Goal: Information Seeking & Learning: Check status

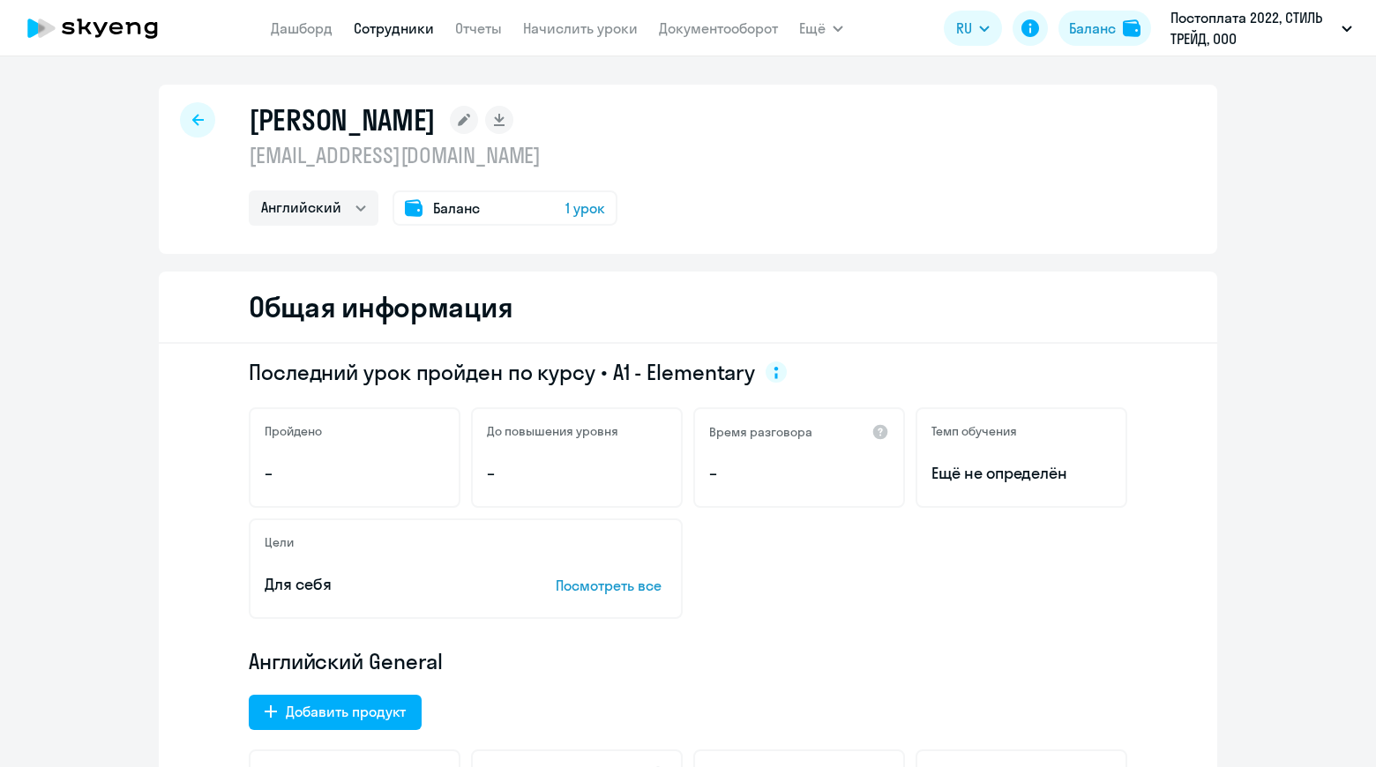
select select "english"
click at [398, 30] on link "Сотрудники" at bounding box center [394, 28] width 80 height 18
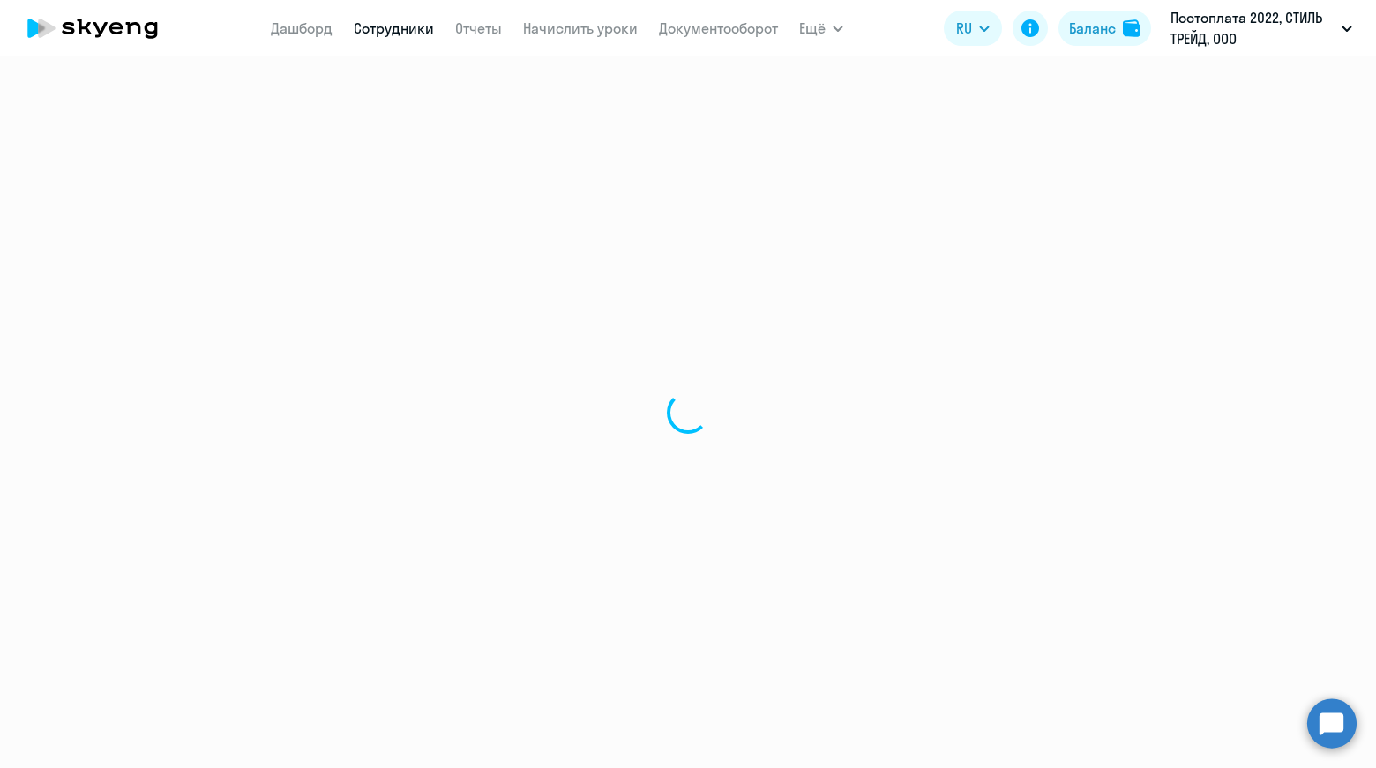
select select "30"
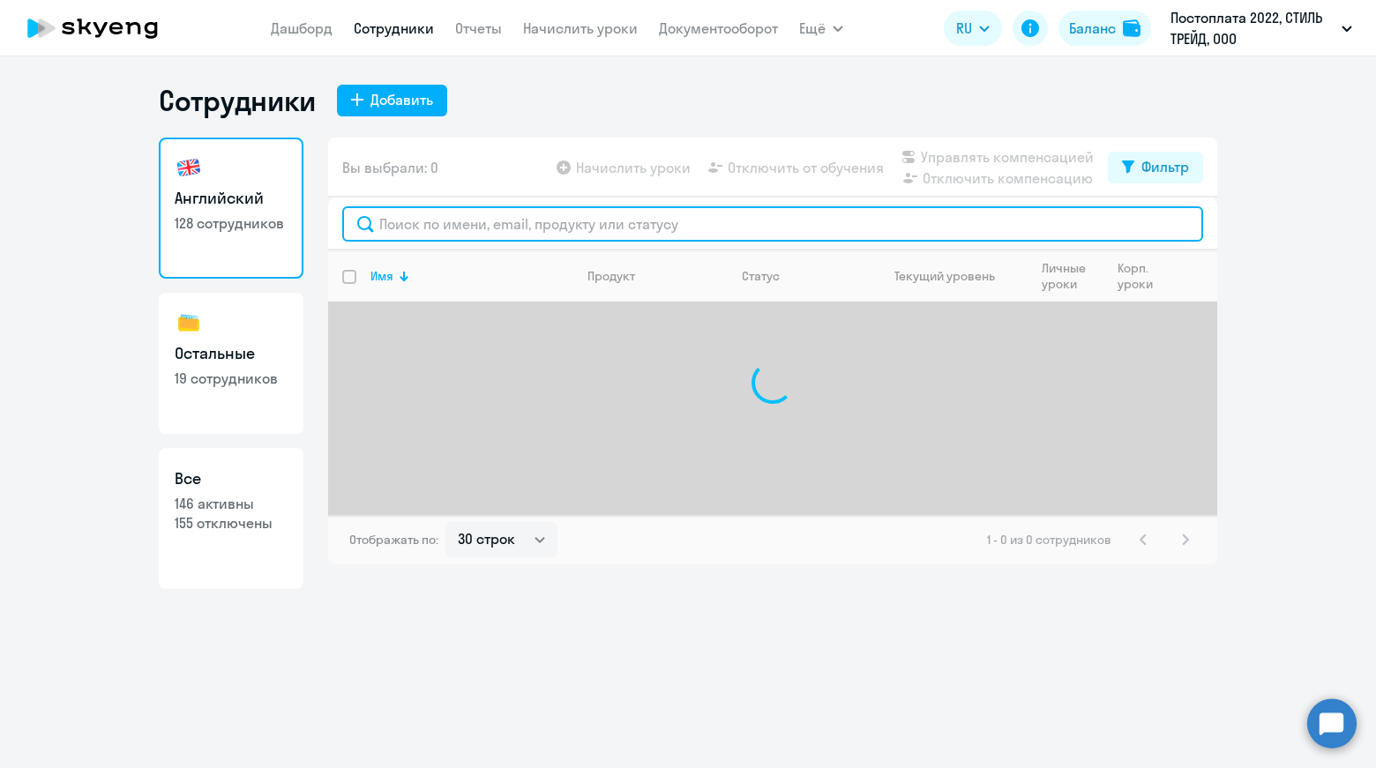
click at [556, 222] on input "text" at bounding box center [772, 223] width 861 height 35
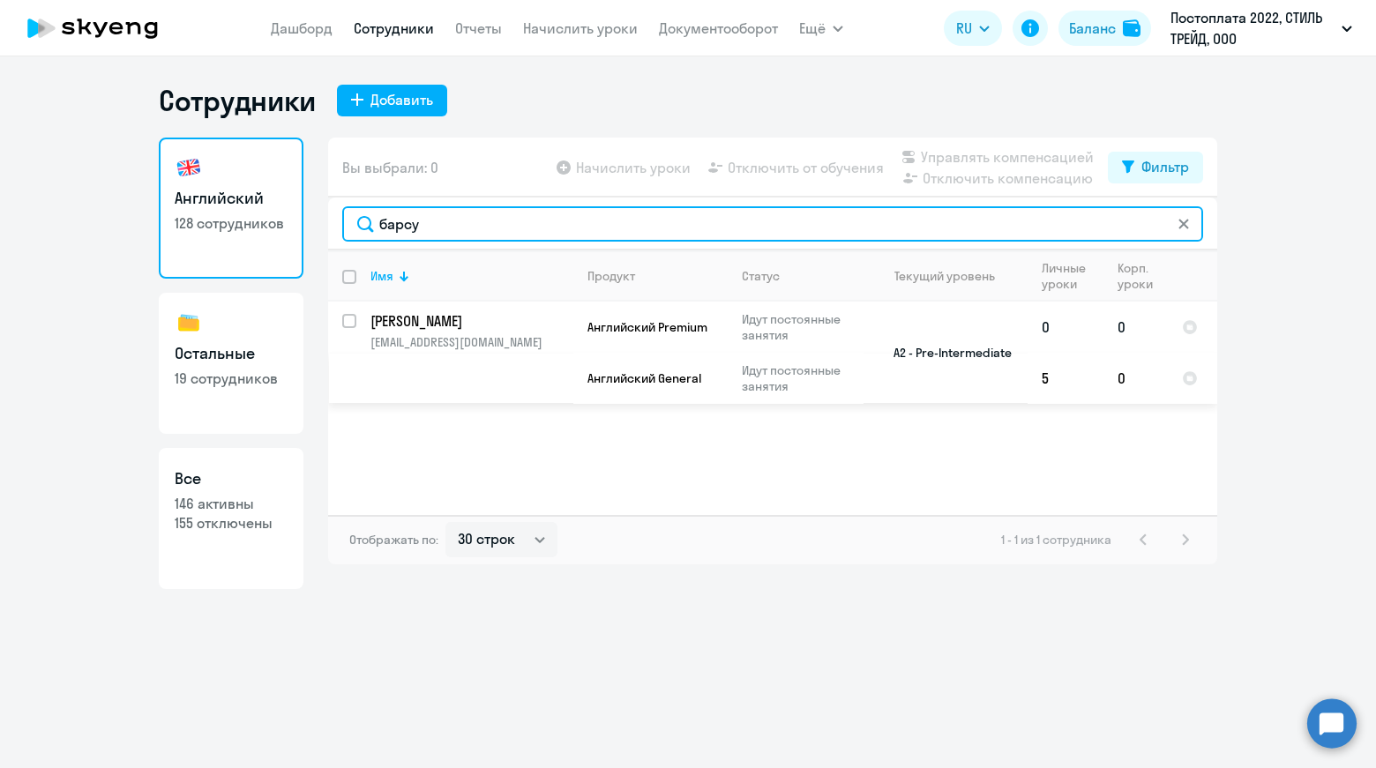
type input "барсу"
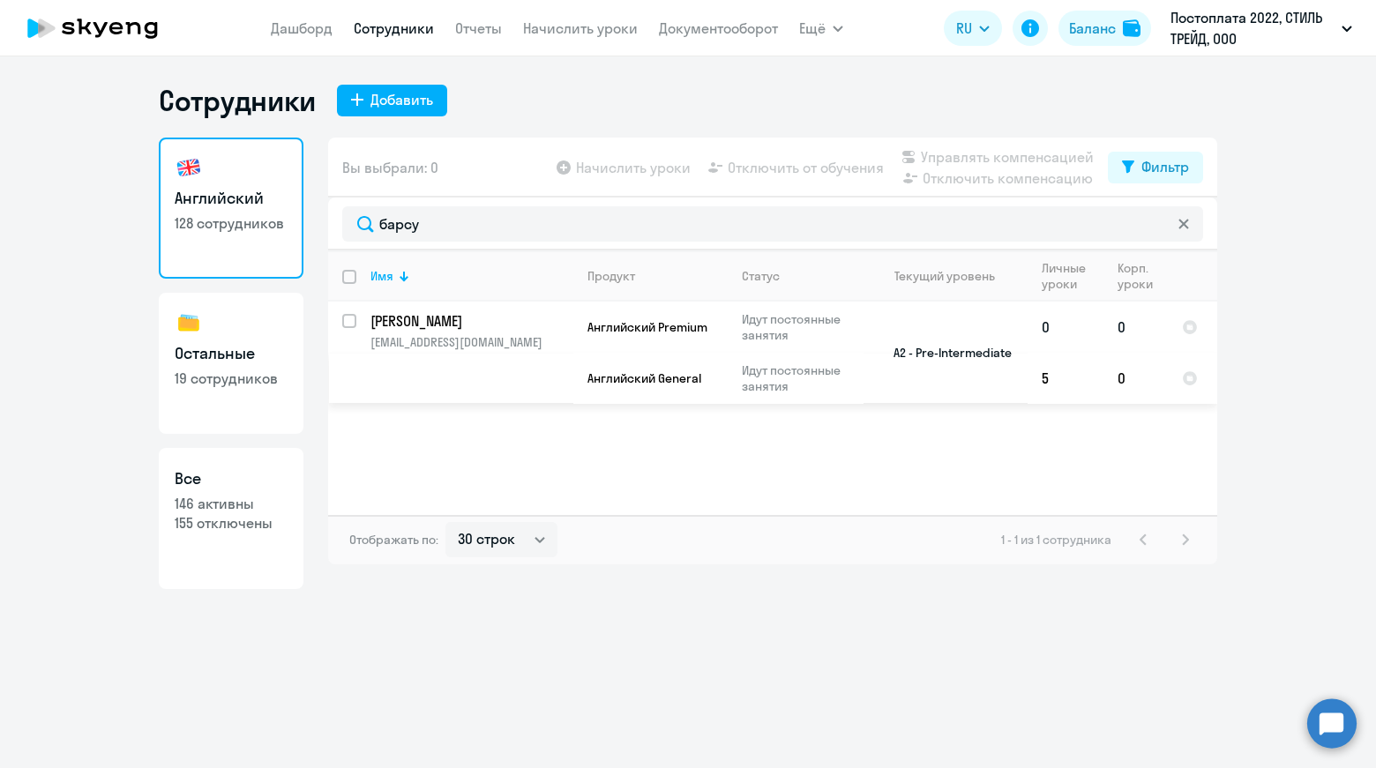
click at [479, 320] on p "[PERSON_NAME]" at bounding box center [469, 320] width 199 height 19
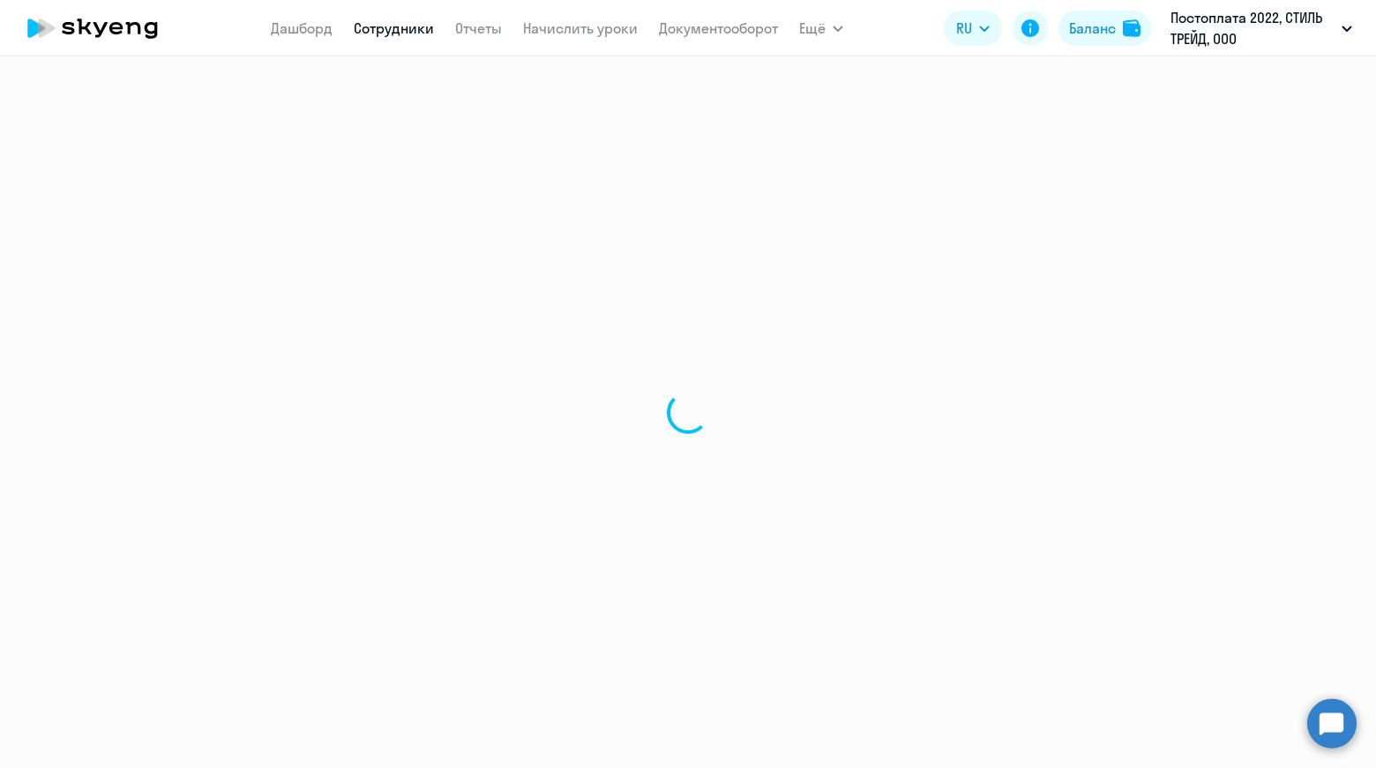
select select "english"
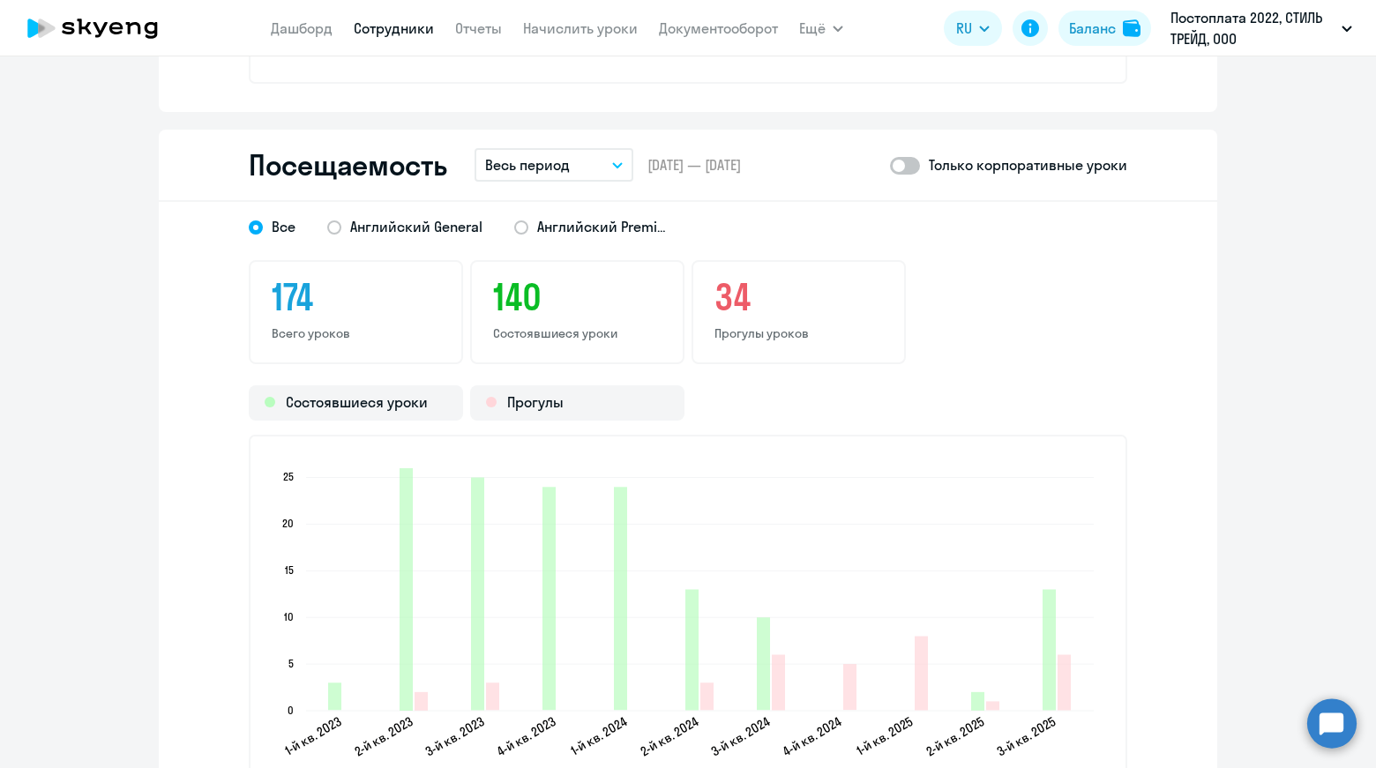
scroll to position [2028, 0]
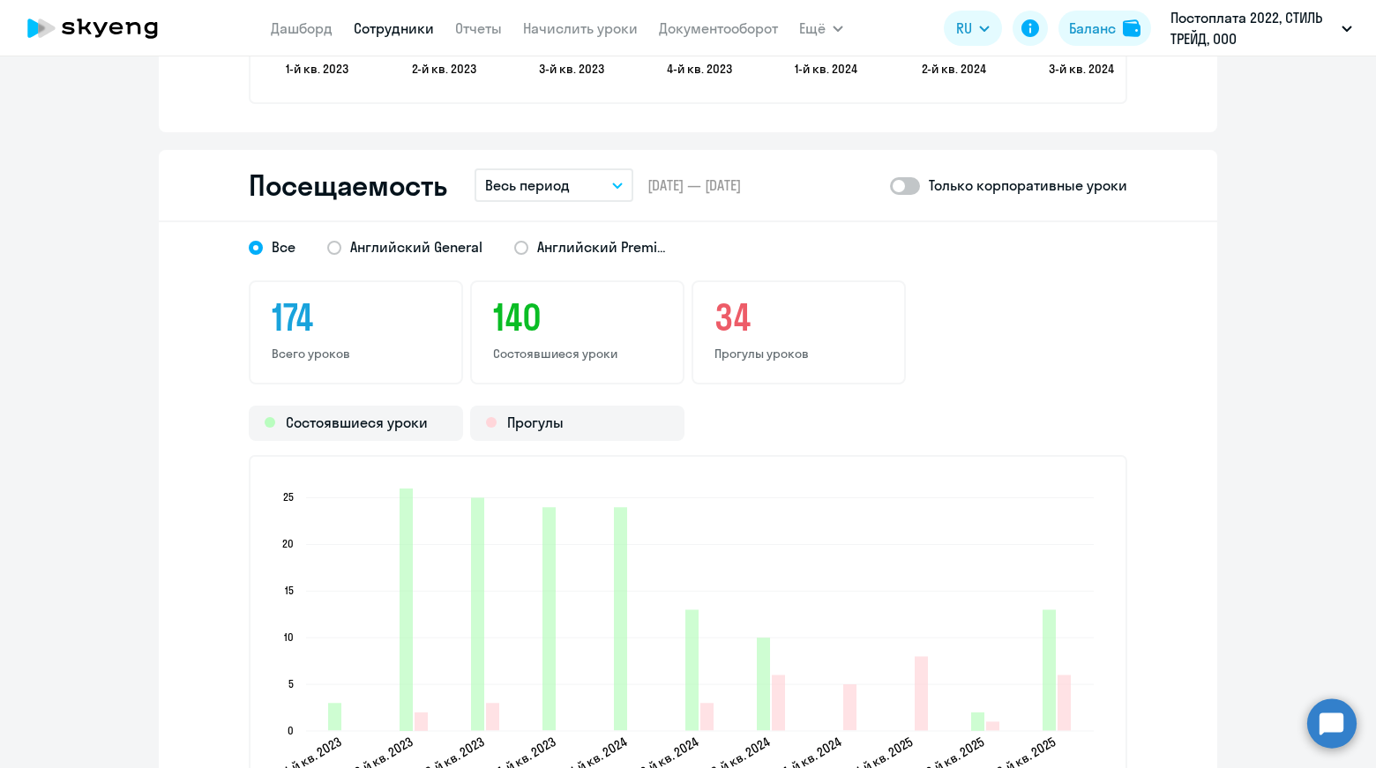
click at [541, 184] on p "Весь период" at bounding box center [527, 185] width 85 height 21
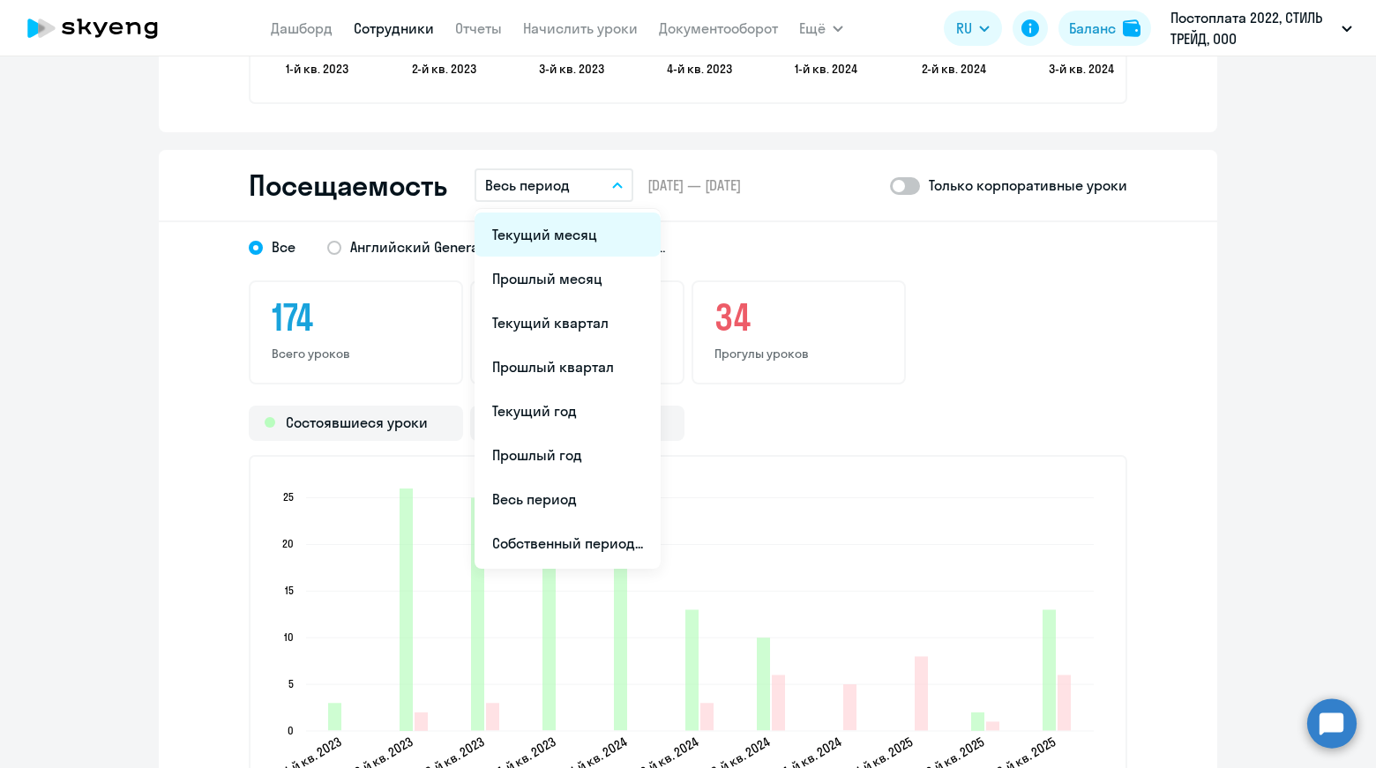
click at [592, 235] on li "Текущий месяц" at bounding box center [567, 235] width 186 height 44
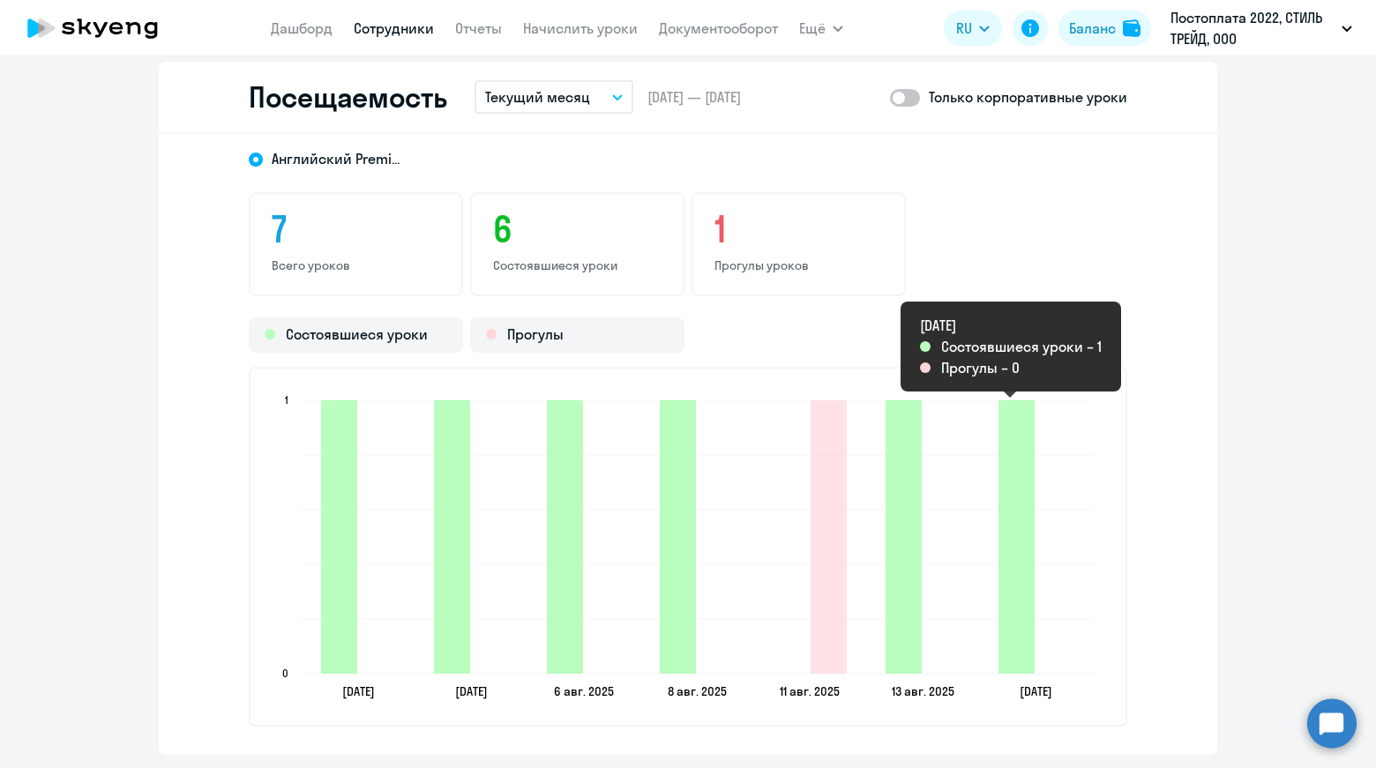
scroll to position [2205, 0]
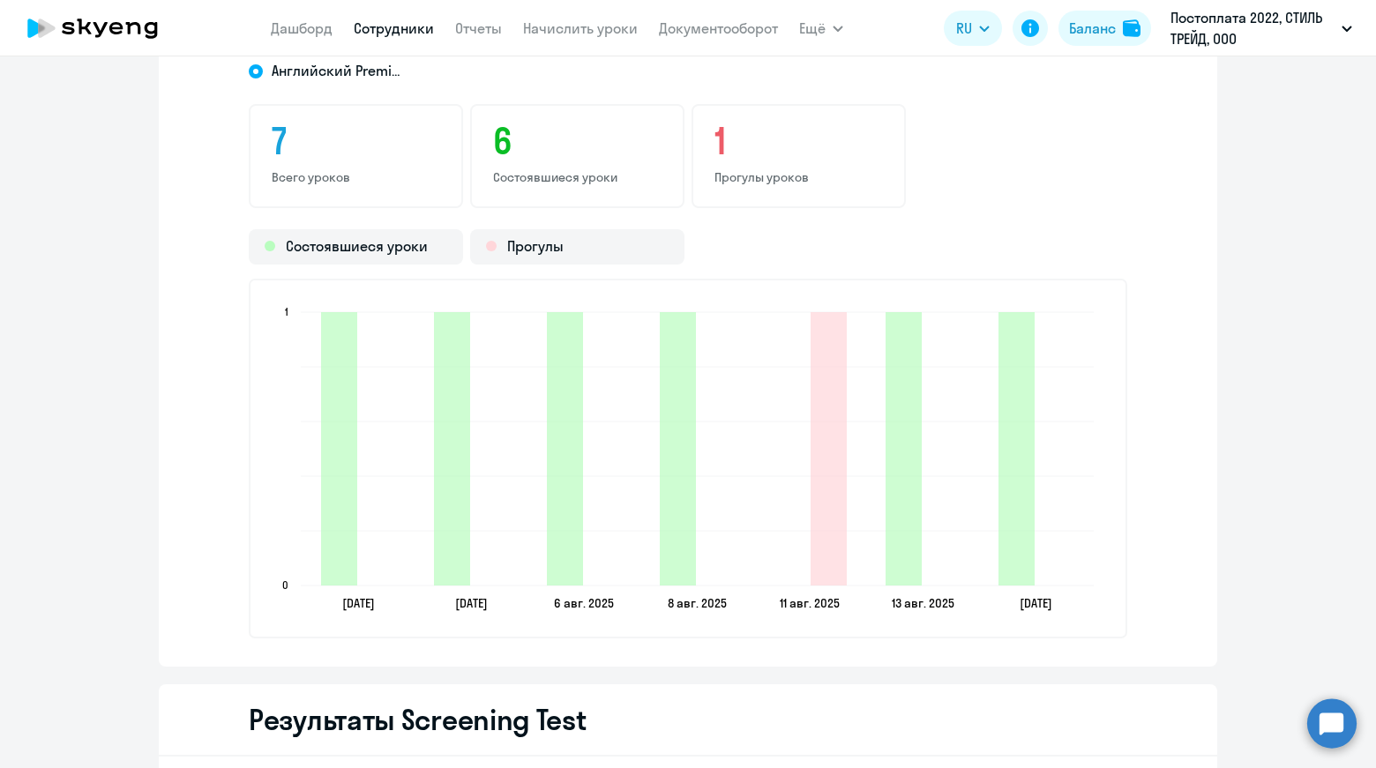
click at [416, 28] on link "Сотрудники" at bounding box center [394, 28] width 80 height 18
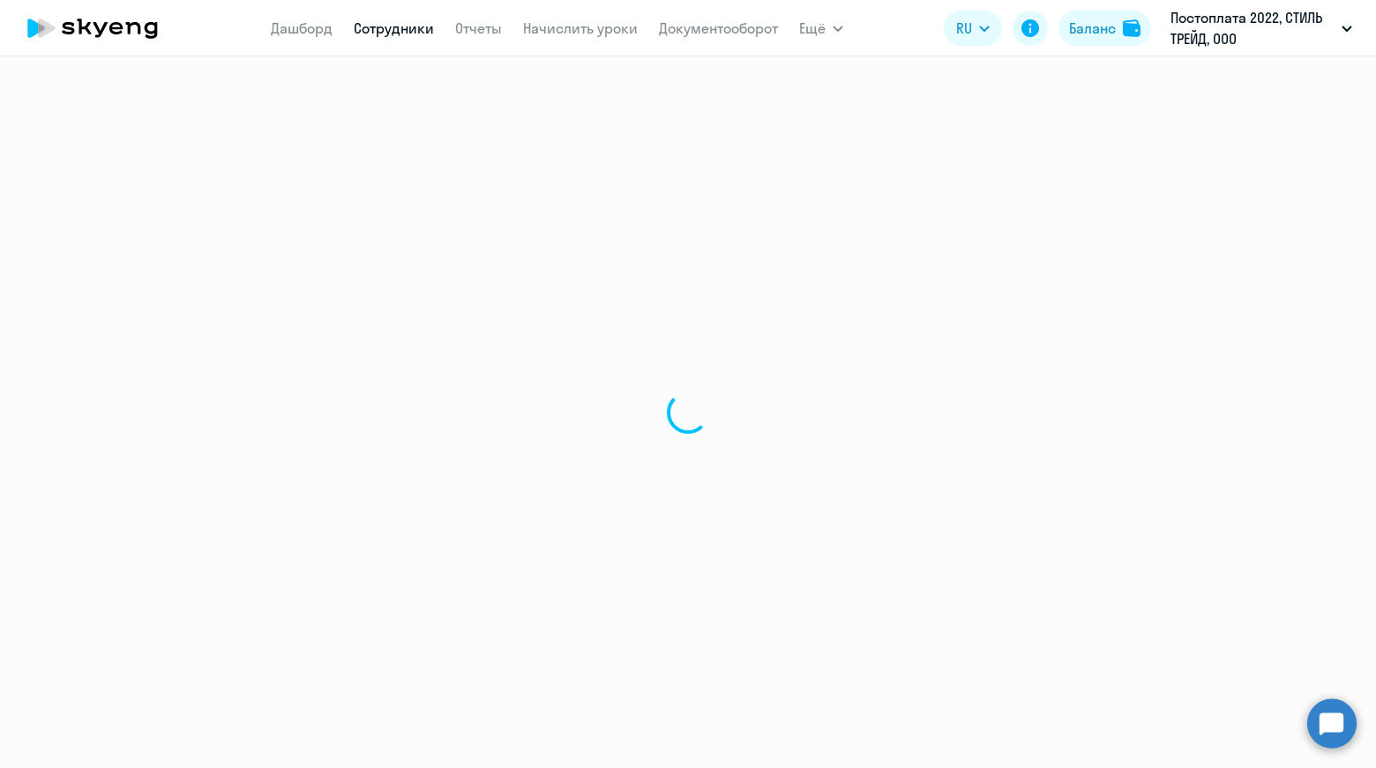
select select "30"
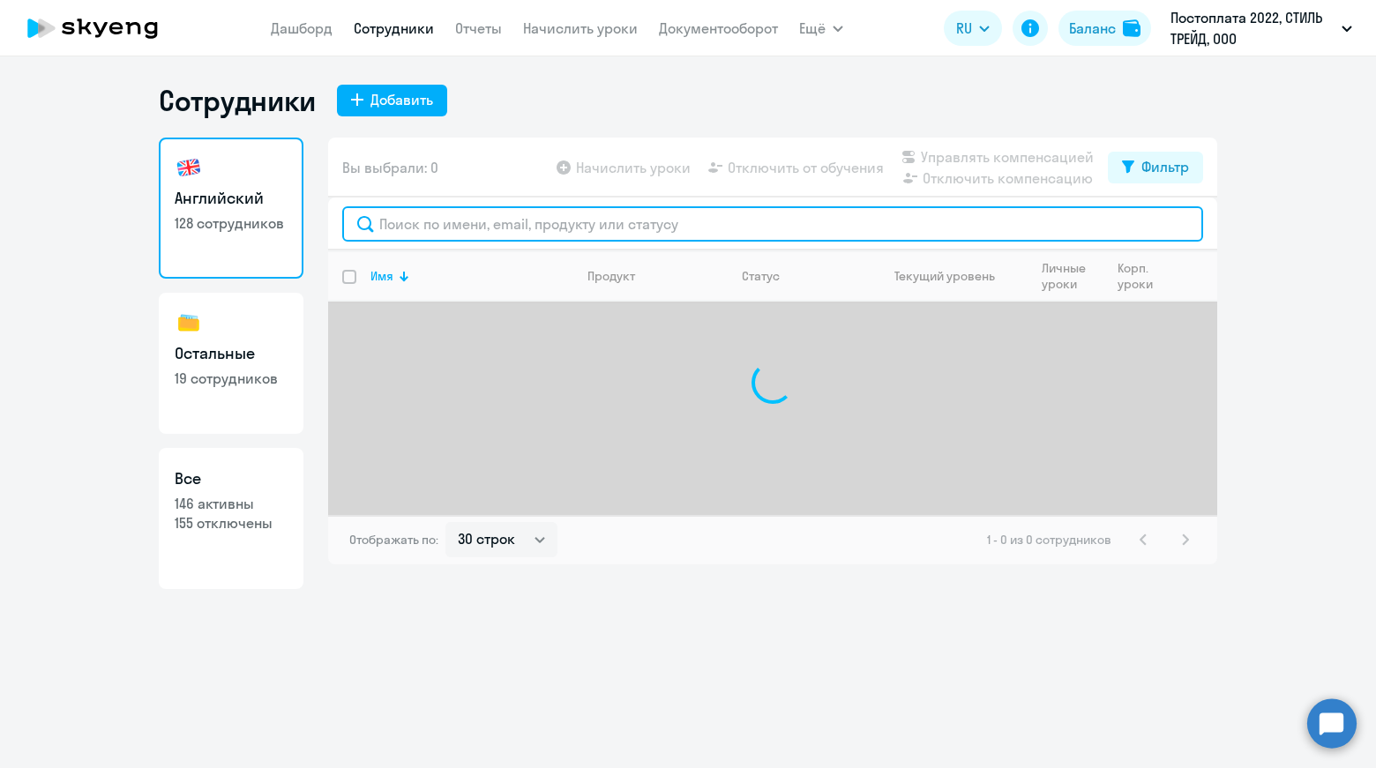
click at [535, 223] on input "text" at bounding box center [772, 223] width 861 height 35
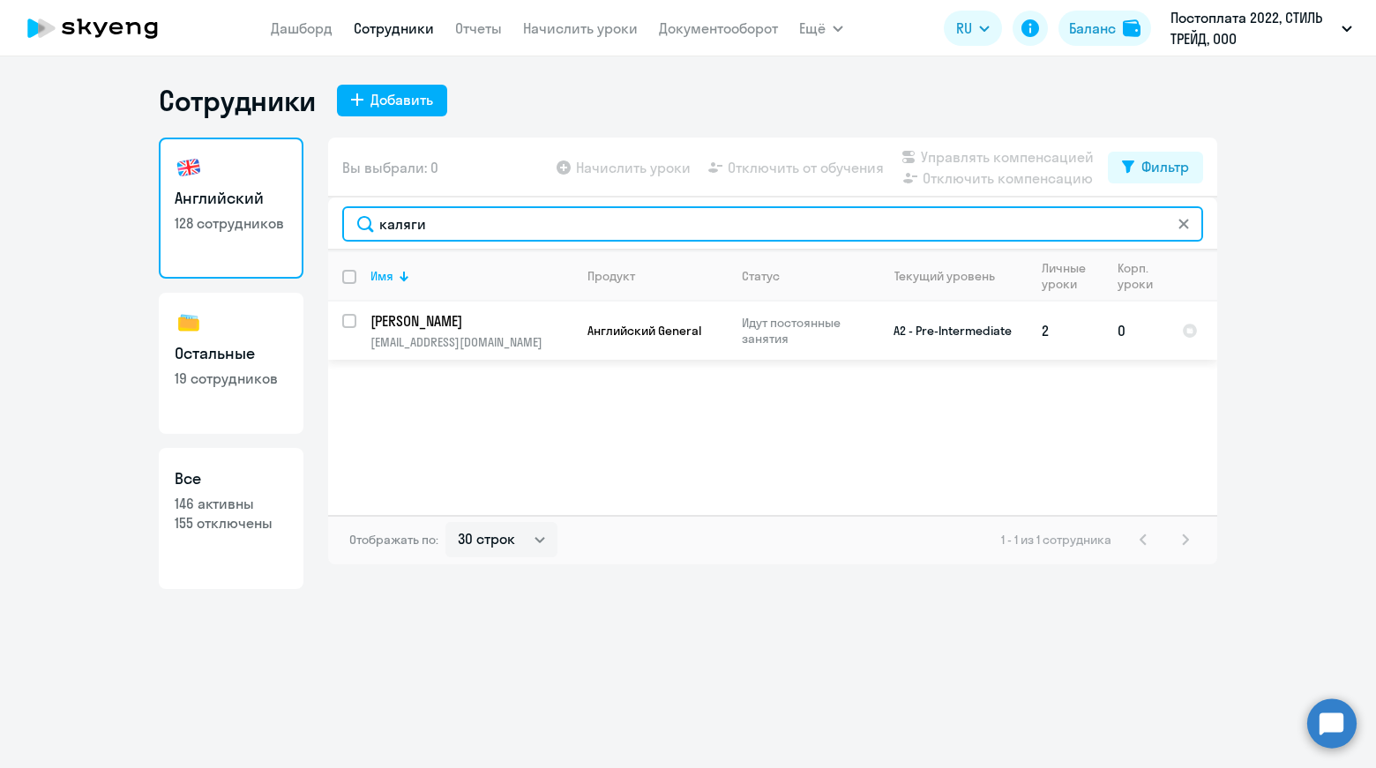
type input "каляги"
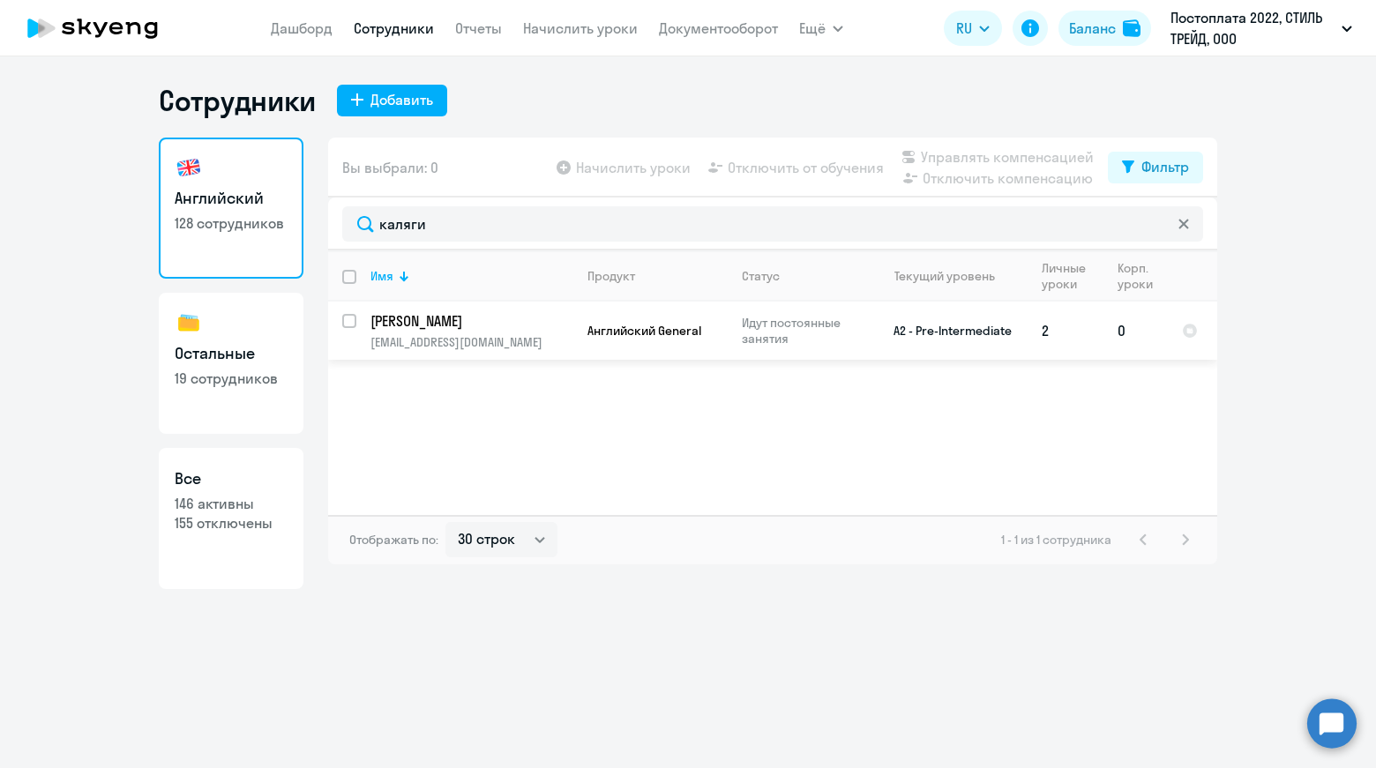
click at [433, 320] on p "[PERSON_NAME]" at bounding box center [469, 320] width 199 height 19
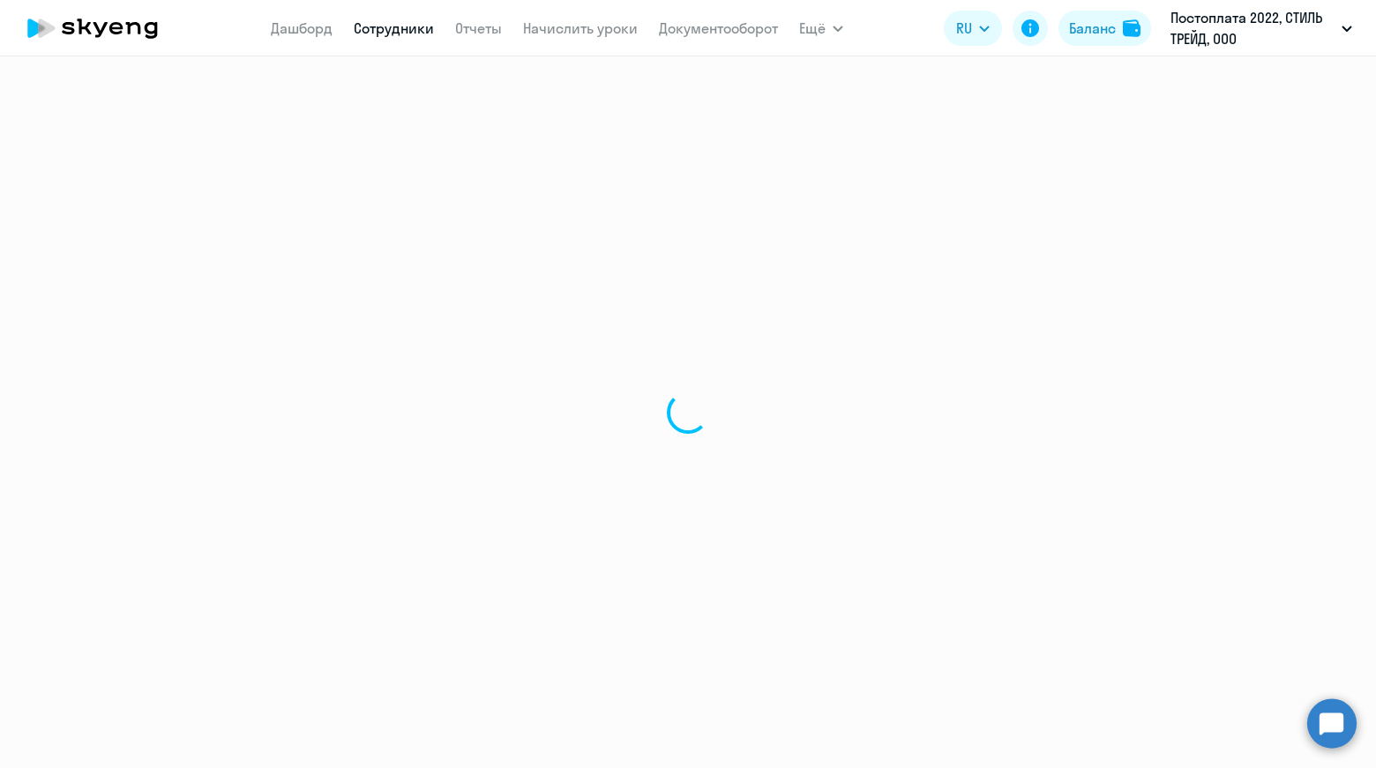
select select "english"
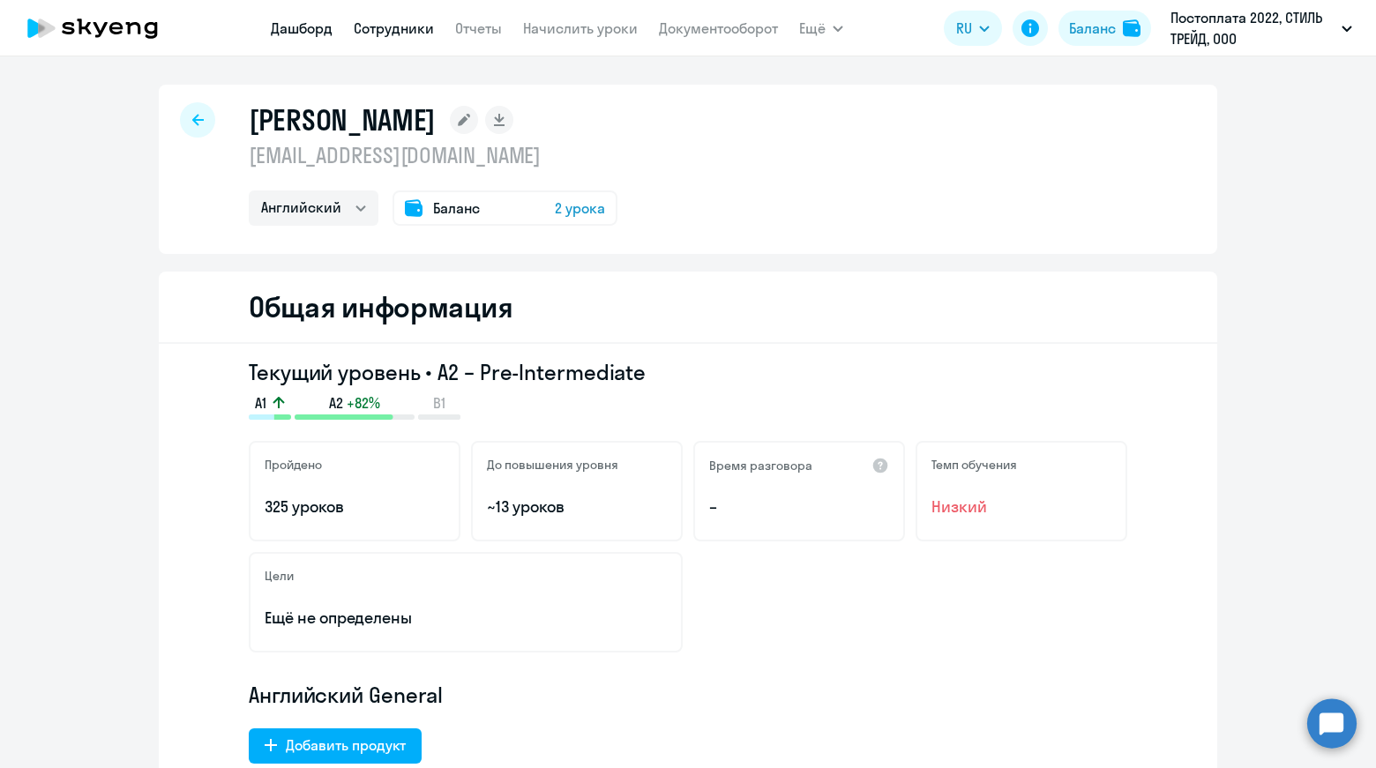
click at [307, 32] on link "Дашборд" at bounding box center [302, 28] width 62 height 18
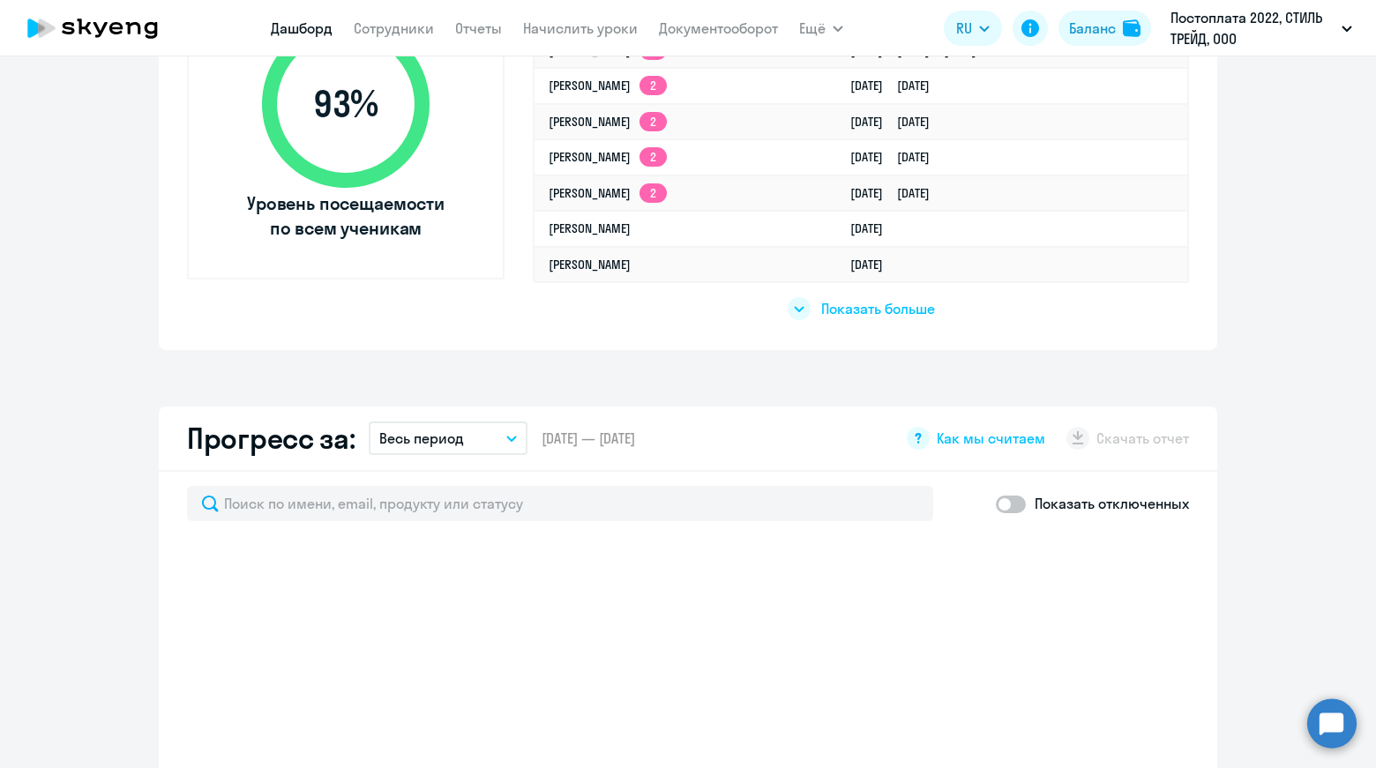
scroll to position [970, 0]
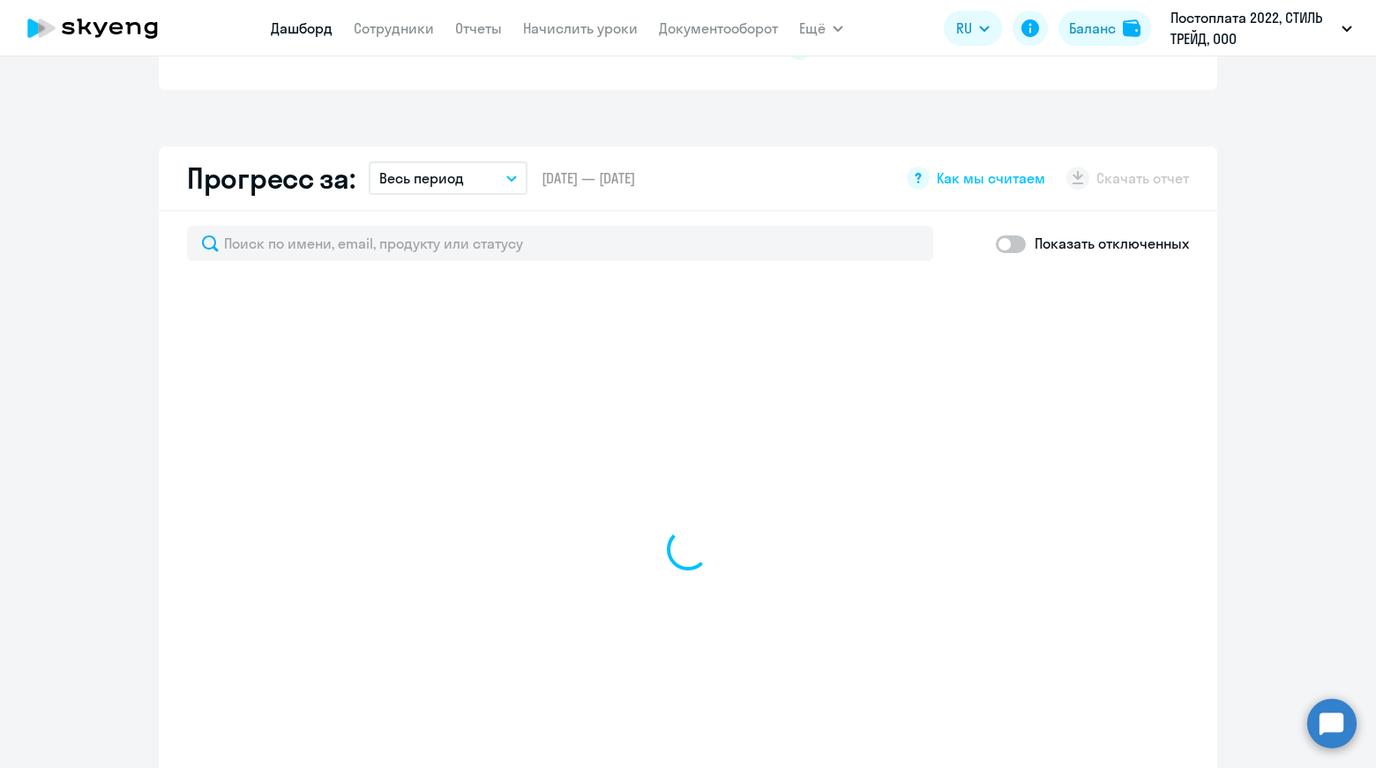
select select "30"
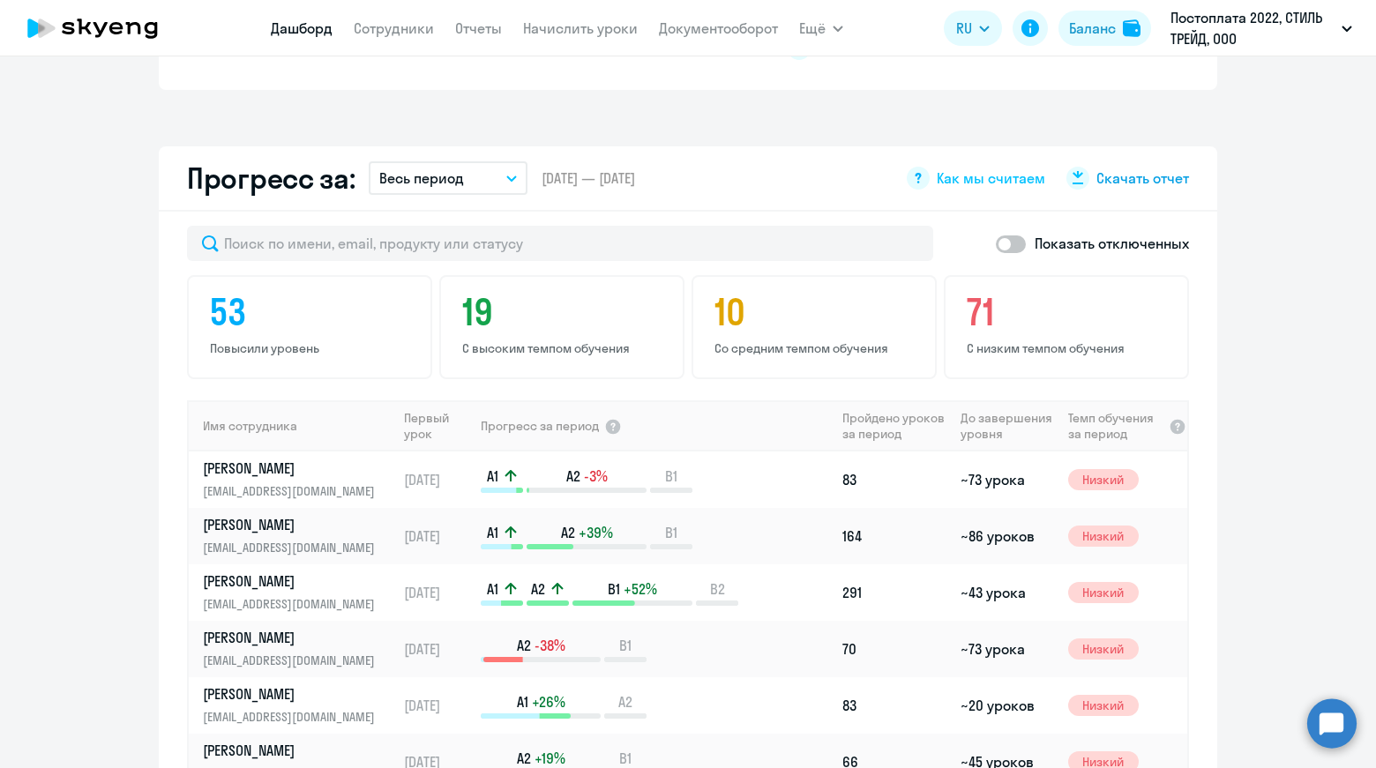
click at [1132, 180] on span "Скачать отчет" at bounding box center [1142, 177] width 93 height 19
drag, startPoint x: 395, startPoint y: 31, endPoint x: 405, endPoint y: 39, distance: 12.5
click at [395, 31] on link "Сотрудники" at bounding box center [394, 28] width 80 height 18
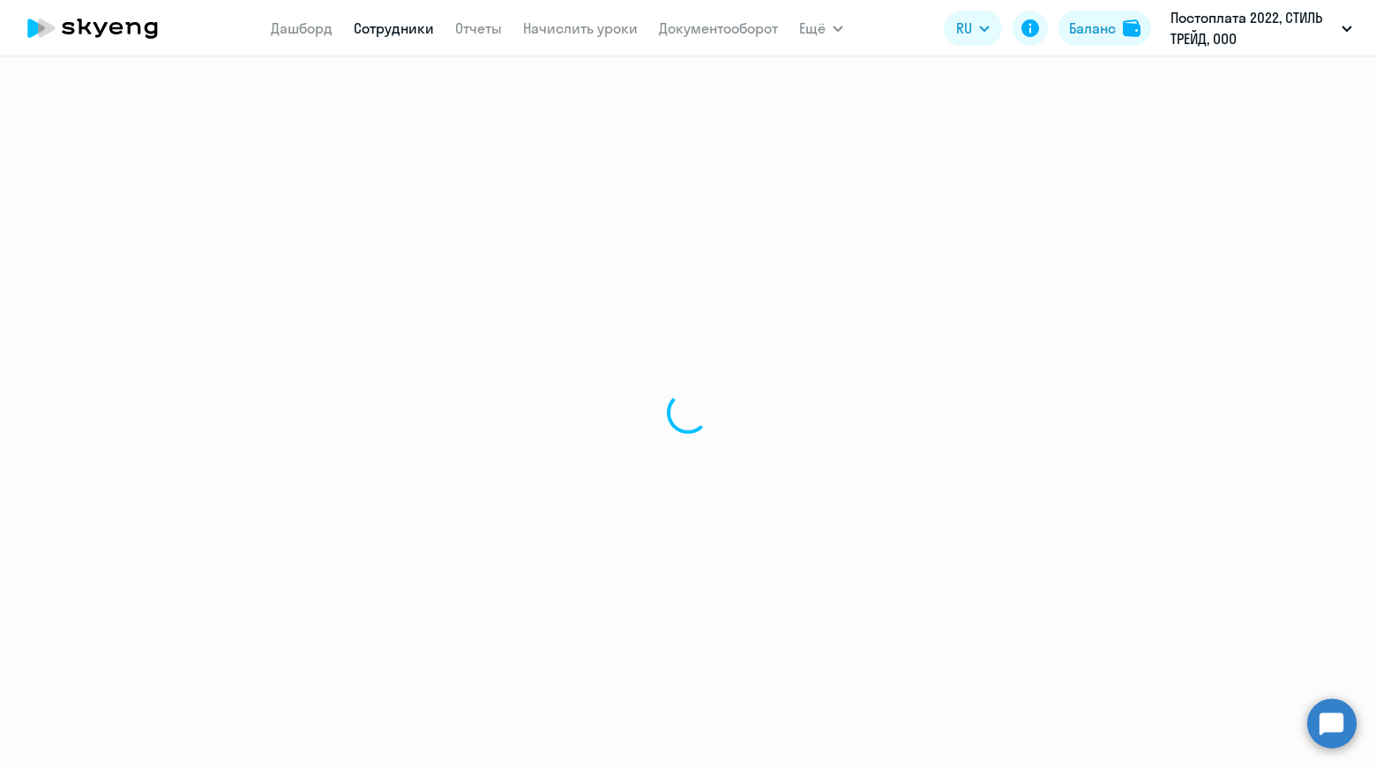
select select "30"
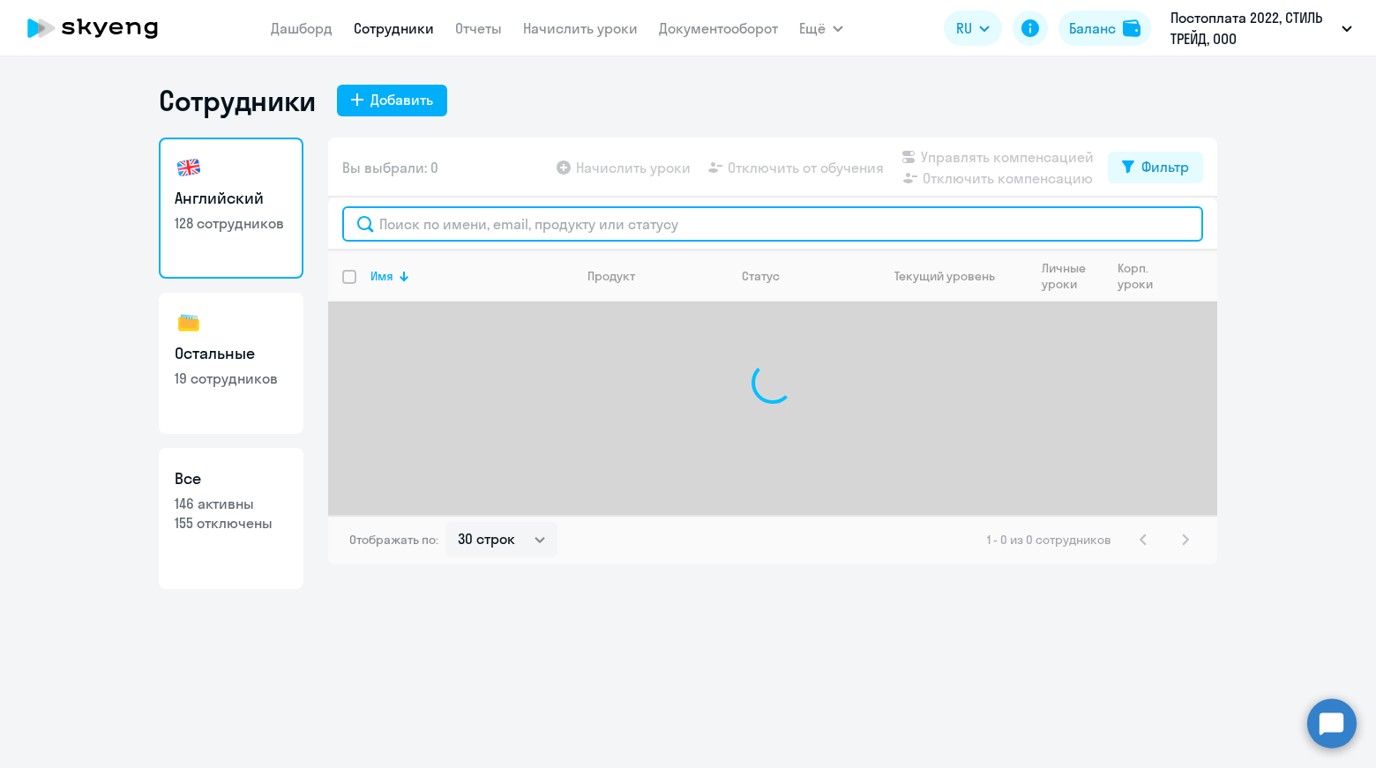
click at [576, 217] on input "text" at bounding box center [772, 223] width 861 height 35
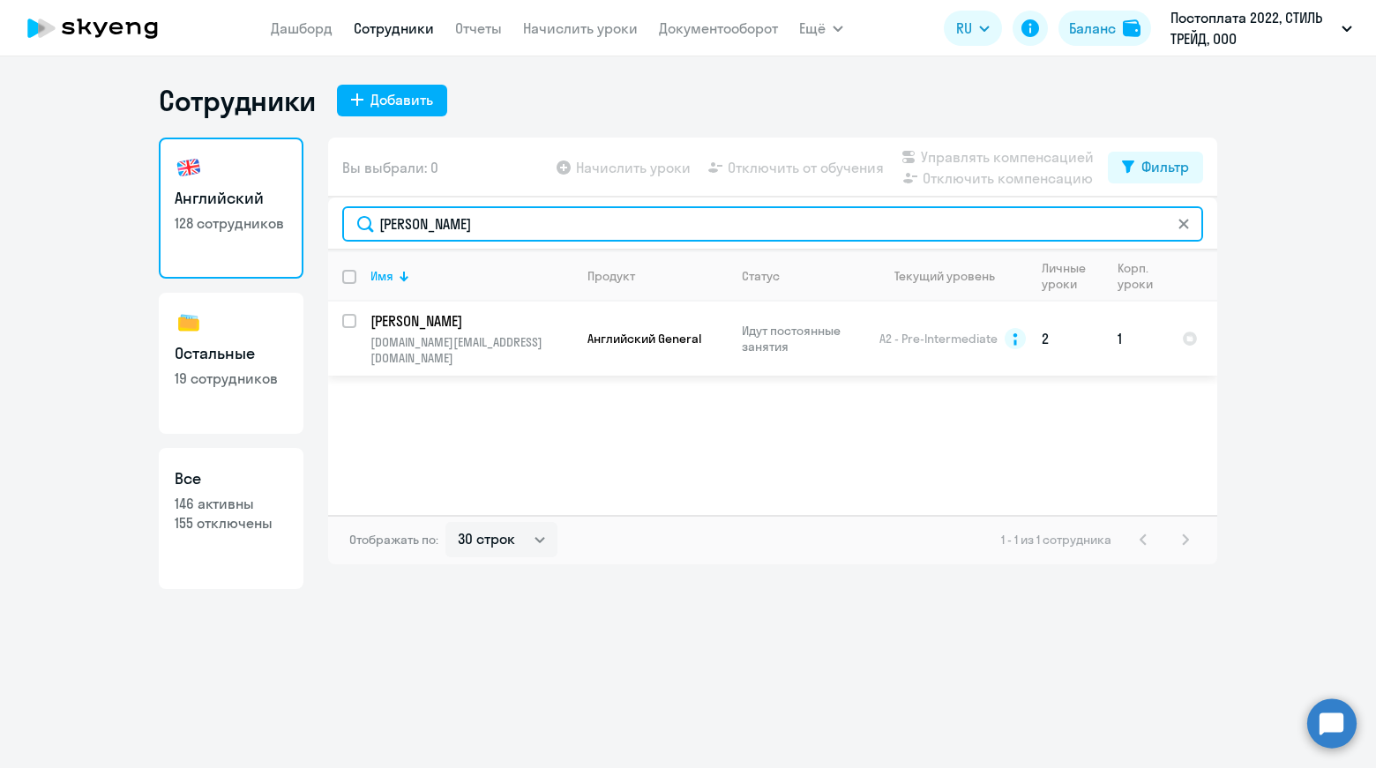
type input "[PERSON_NAME]"
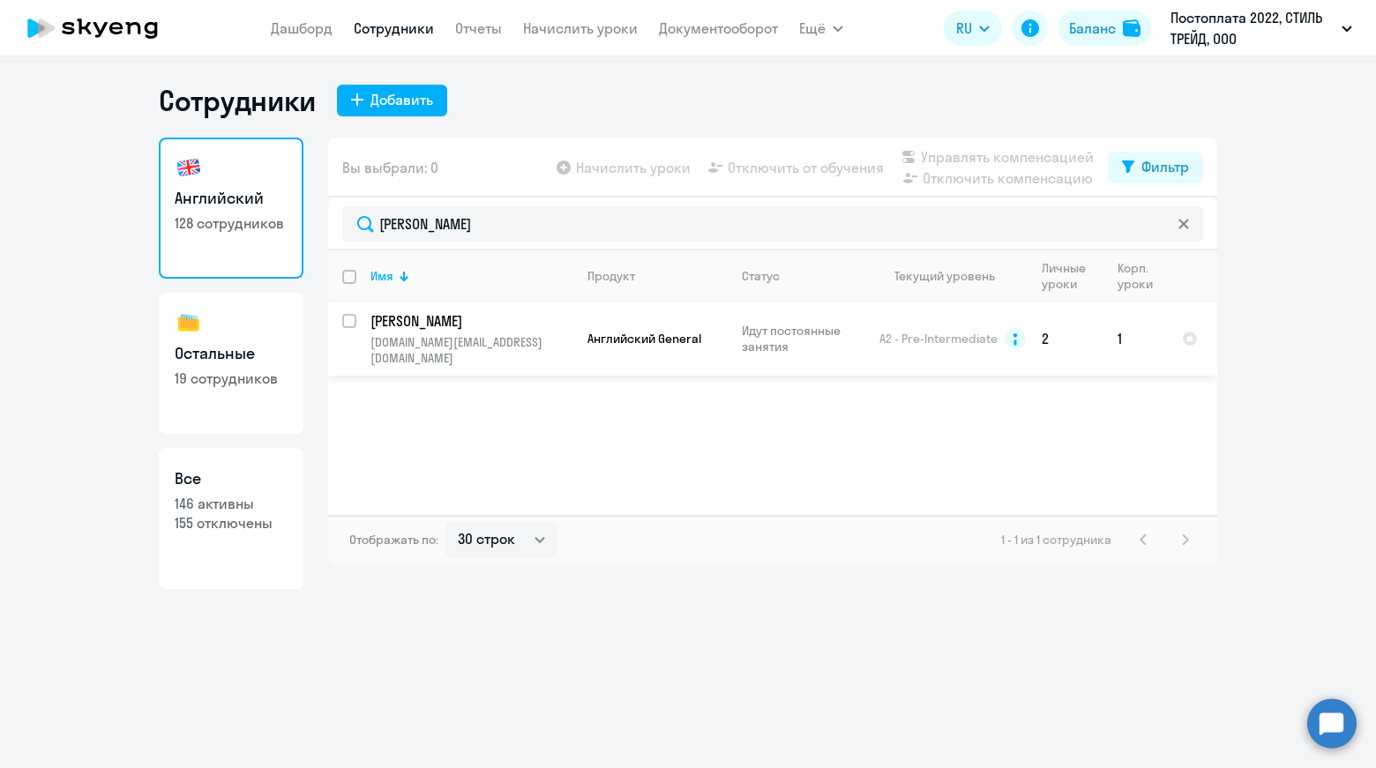
click at [470, 325] on p "[PERSON_NAME]" at bounding box center [469, 320] width 199 height 19
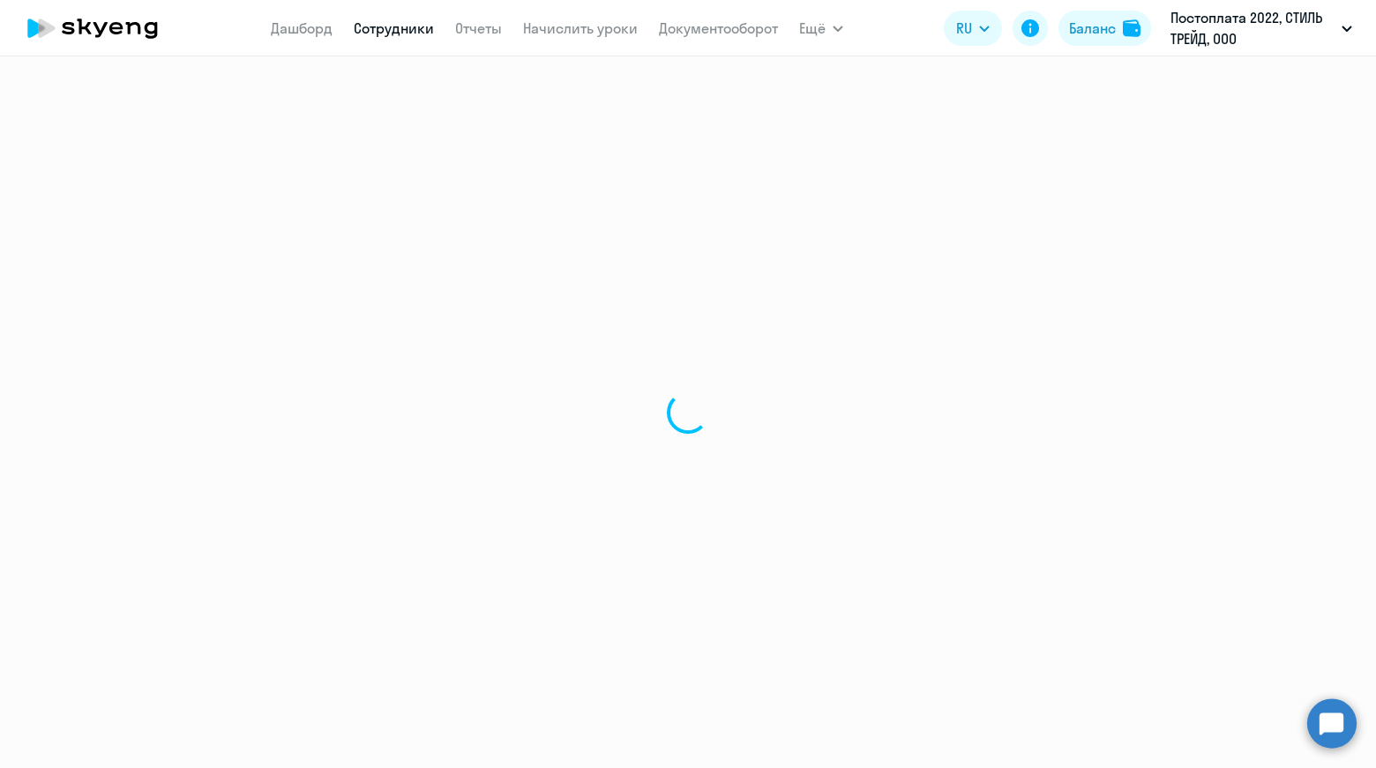
select select "english"
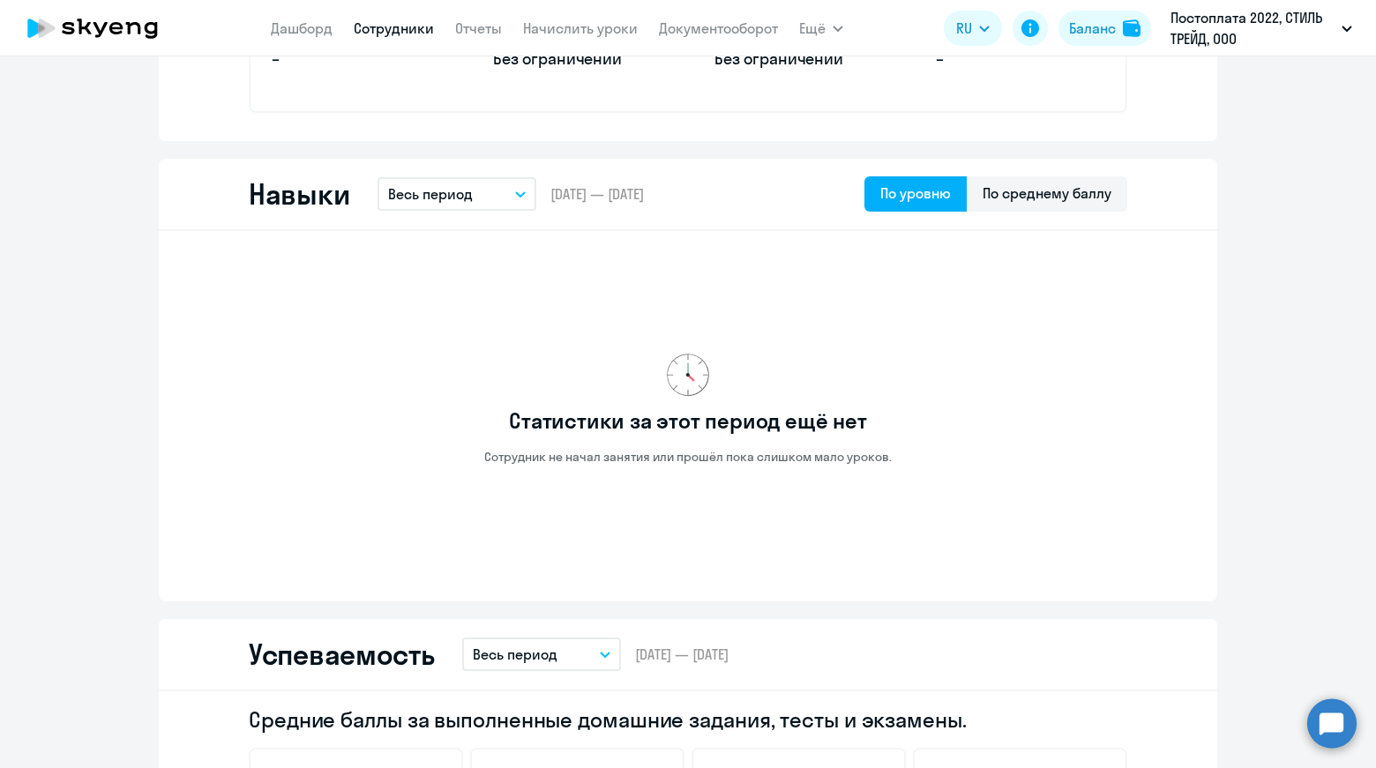
scroll to position [882, 0]
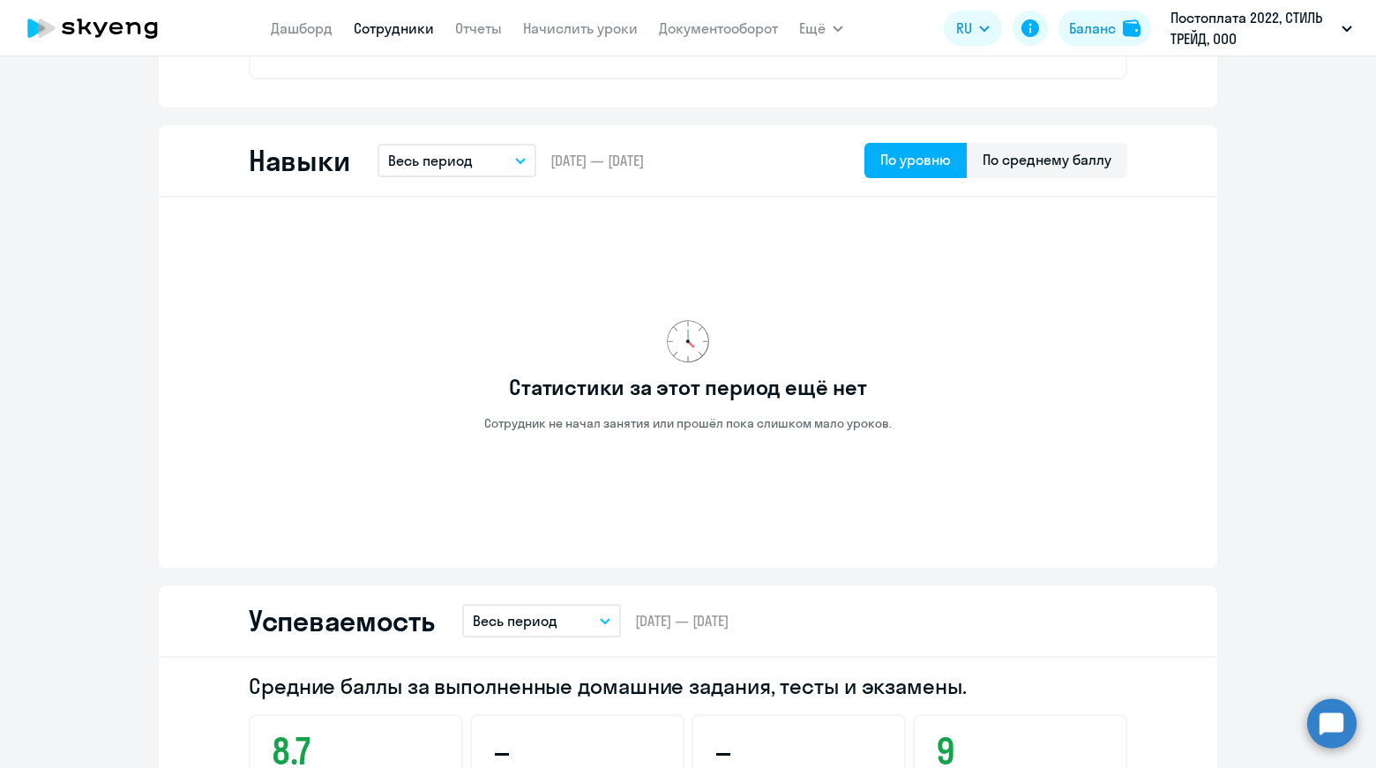
click at [485, 165] on button "Весь период" at bounding box center [456, 161] width 159 height 34
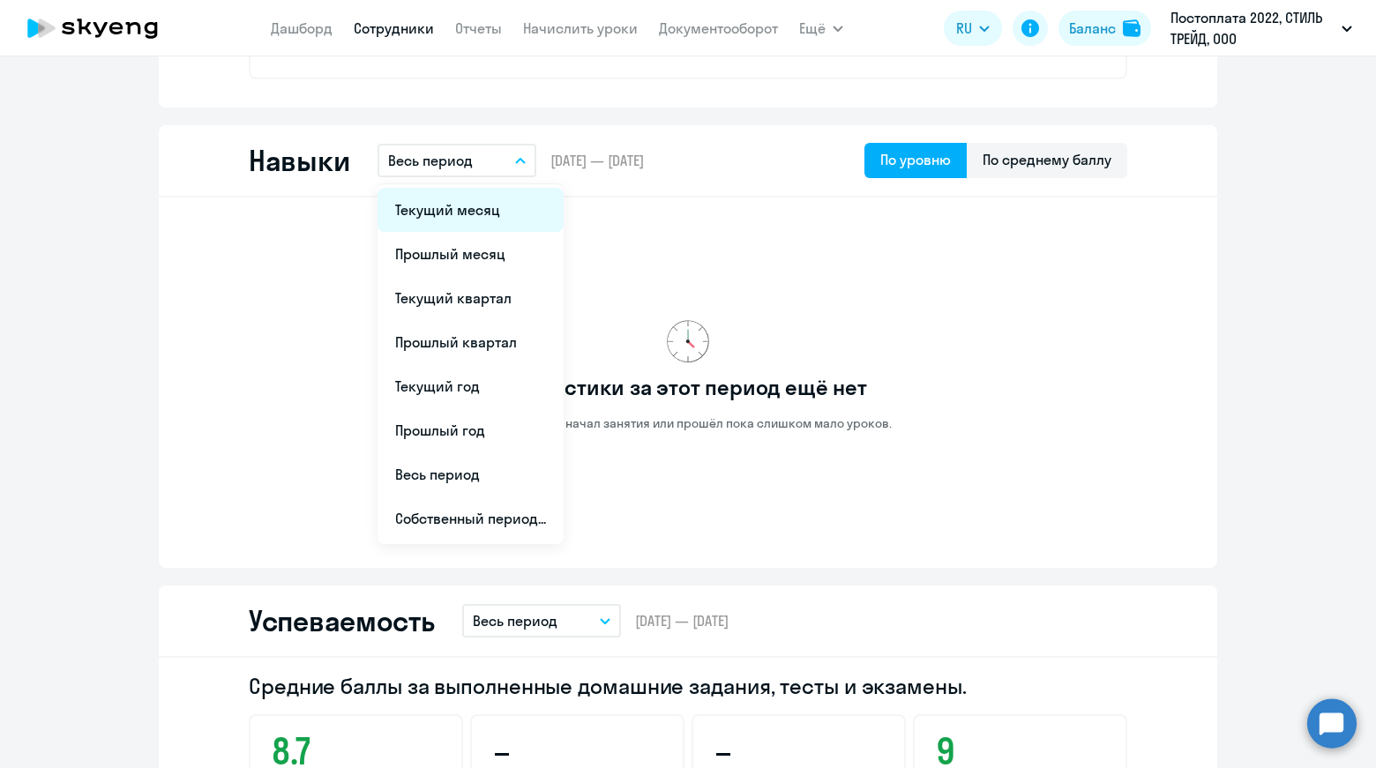
click at [520, 213] on li "Текущий месяц" at bounding box center [470, 210] width 186 height 44
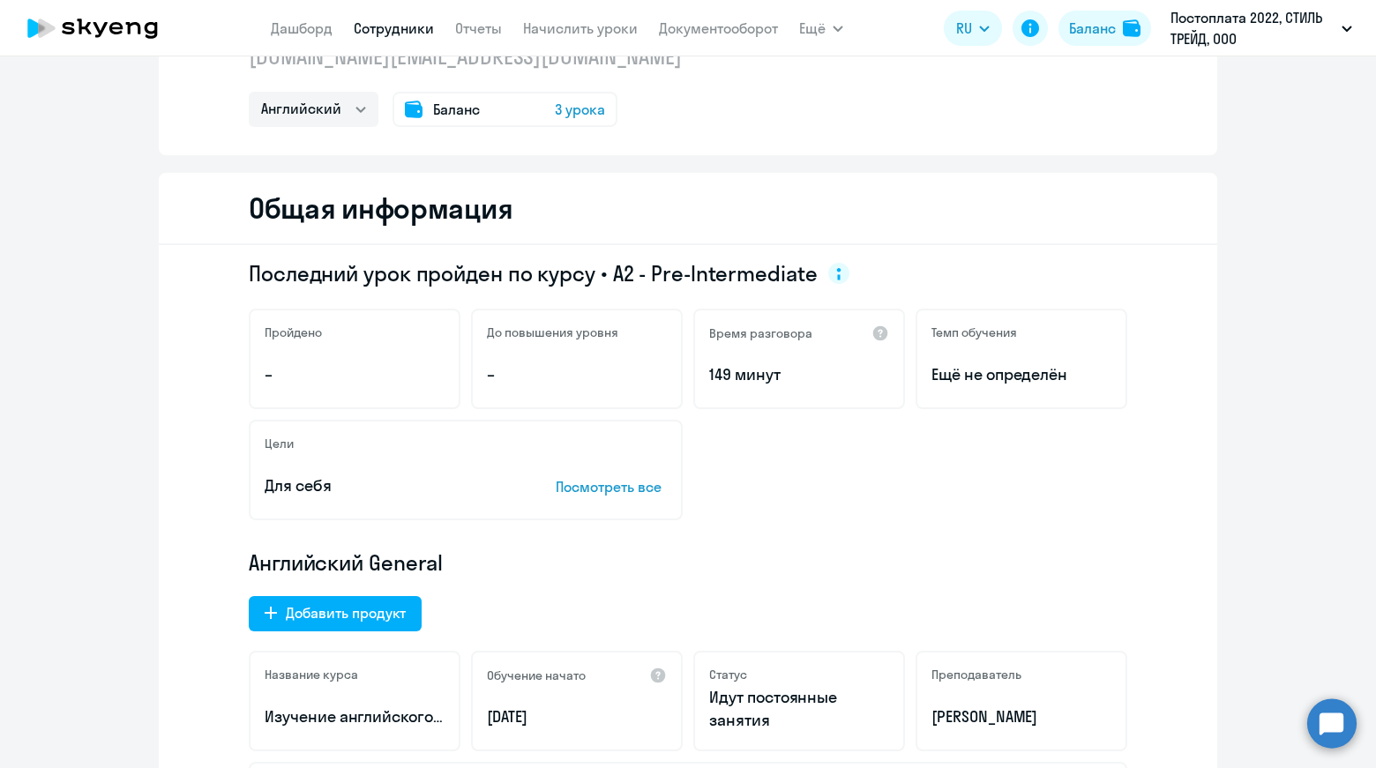
scroll to position [0, 0]
